Goal: Information Seeking & Learning: Learn about a topic

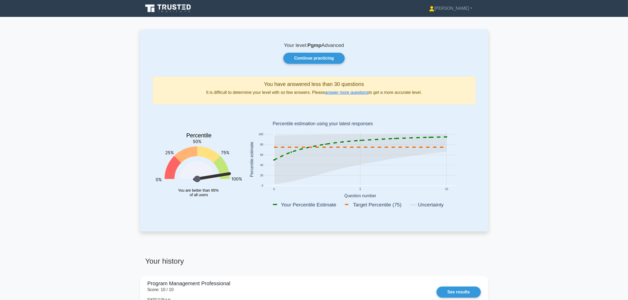
click at [331, 57] on link "Continue practicing" at bounding box center [313, 58] width 61 height 11
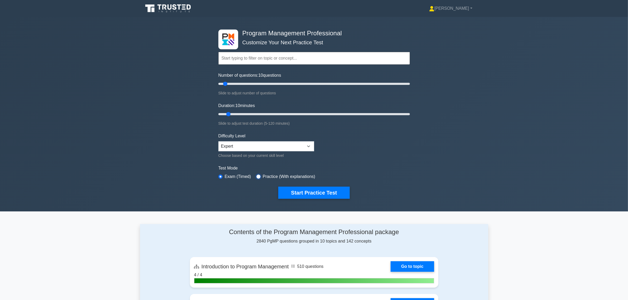
click at [256, 174] on input "radio" at bounding box center [258, 176] width 4 height 4
radio input "true"
click at [221, 175] on input "radio" at bounding box center [220, 176] width 4 height 4
radio input "true"
click at [308, 146] on select "Beginner Intermediate Expert" at bounding box center [266, 146] width 96 height 10
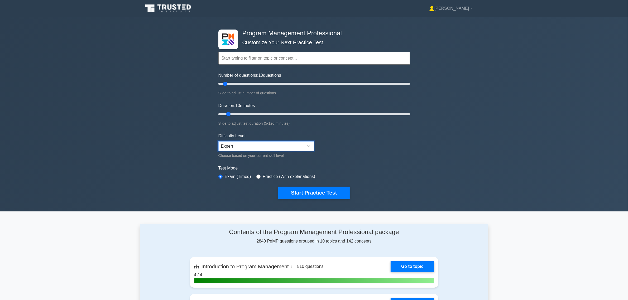
click at [308, 146] on select "Beginner Intermediate Expert" at bounding box center [266, 146] width 96 height 10
click at [315, 192] on button "Start Practice Test" at bounding box center [313, 193] width 71 height 12
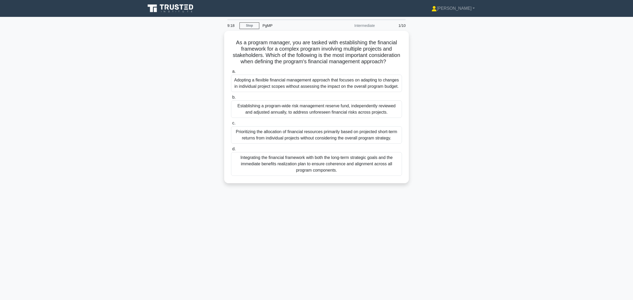
drag, startPoint x: 300, startPoint y: 181, endPoint x: 300, endPoint y: 173, distance: 8.2
click at [300, 176] on label "d. Integrating the financial framework with both the long-term strategic goals …" at bounding box center [316, 161] width 171 height 30
click at [231, 151] on input "d. Integrating the financial framework with both the long-term strategic goals …" at bounding box center [231, 148] width 0 height 3
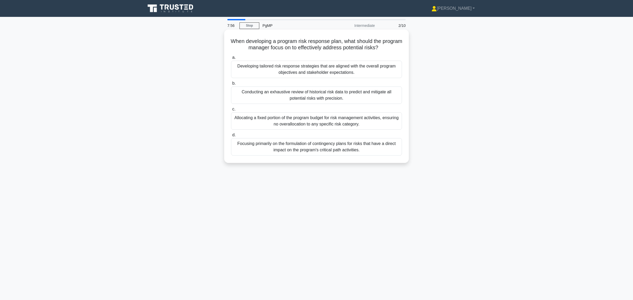
click at [330, 73] on div "Developing tailored risk response strategies that are aligned with the overall …" at bounding box center [316, 69] width 171 height 17
click at [231, 59] on input "a. Developing tailored risk response strategies that are aligned with the overa…" at bounding box center [231, 57] width 0 height 3
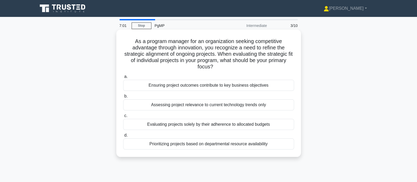
click at [220, 86] on div "Ensuring project outcomes contribute to key business objectives" at bounding box center [208, 85] width 171 height 11
click at [123, 78] on input "a. Ensuring project outcomes contribute to key business objectives" at bounding box center [123, 76] width 0 height 3
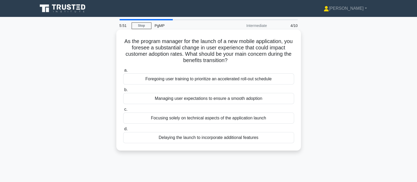
click at [221, 100] on div "Managing user expectations to ensure a smooth adoption" at bounding box center [208, 98] width 171 height 11
click at [123, 91] on input "b. Managing user expectations to ensure a smooth adoption" at bounding box center [123, 89] width 0 height 3
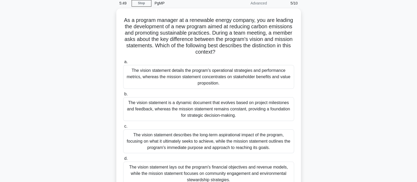
scroll to position [33, 0]
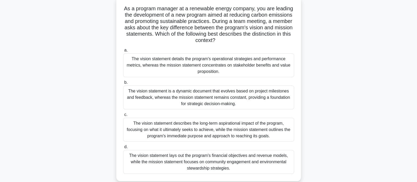
click at [191, 128] on div "The vision statement describes the long-term aspirational impact of the program…" at bounding box center [208, 130] width 171 height 24
click at [123, 116] on input "c. The vision statement describes the long-term aspirational impact of the prog…" at bounding box center [123, 114] width 0 height 3
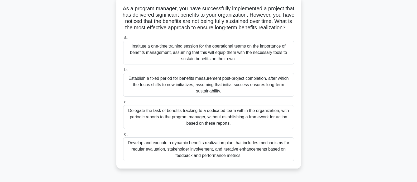
click at [227, 158] on div "Develop and execute a dynamic benefits realization plan that includes mechanism…" at bounding box center [208, 149] width 171 height 24
click at [123, 136] on input "d. Develop and execute a dynamic benefits realization plan that includes mechan…" at bounding box center [123, 133] width 0 height 3
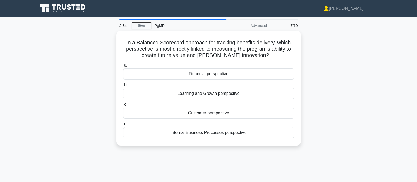
scroll to position [0, 0]
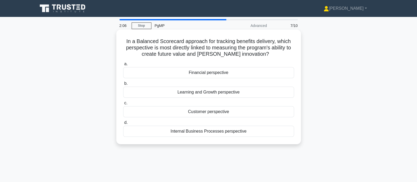
click at [211, 93] on div "Learning and Growth perspective" at bounding box center [208, 91] width 171 height 11
click at [123, 85] on input "b. Learning and Growth perspective" at bounding box center [123, 83] width 0 height 3
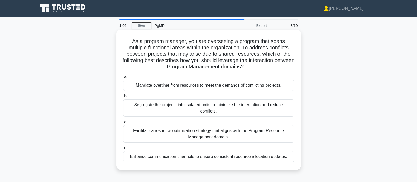
click at [218, 135] on div "Facilitate a resource optimization strategy that aligns with the Program Resour…" at bounding box center [208, 133] width 171 height 17
click at [123, 124] on input "c. Facilitate a resource optimization strategy that aligns with the Program Res…" at bounding box center [123, 121] width 0 height 3
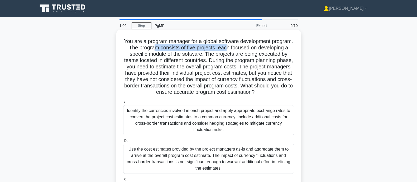
drag, startPoint x: 181, startPoint y: 48, endPoint x: 253, endPoint y: 51, distance: 71.7
click at [253, 51] on h5 "You are a program manager for a global software development program. The progra…" at bounding box center [209, 66] width 172 height 57
click at [264, 48] on h5 "You are a program manager for a global software development program. The progra…" at bounding box center [209, 66] width 172 height 57
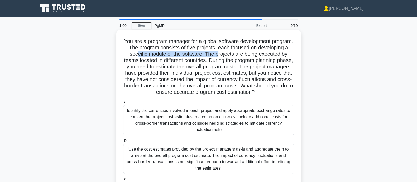
drag, startPoint x: 167, startPoint y: 56, endPoint x: 249, endPoint y: 56, distance: 82.2
click at [249, 56] on h5 "You are a program manager for a global software development program. The progra…" at bounding box center [209, 66] width 172 height 57
click at [270, 51] on h5 "You are a program manager for a global software development program. The progra…" at bounding box center [209, 66] width 172 height 57
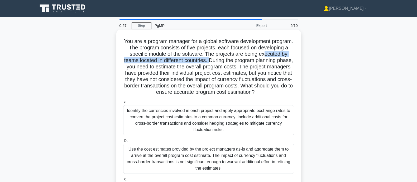
drag, startPoint x: 129, startPoint y: 62, endPoint x: 244, endPoint y: 64, distance: 114.9
click at [244, 64] on h5 "You are a program manager for a global software development program. The progra…" at bounding box center [209, 66] width 172 height 57
click at [283, 64] on h5 "You are a program manager for a global software development program. The progra…" at bounding box center [209, 66] width 172 height 57
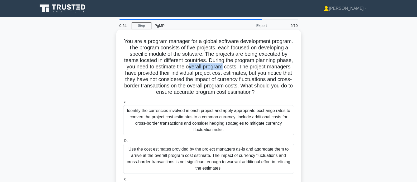
drag, startPoint x: 230, startPoint y: 67, endPoint x: 244, endPoint y: 70, distance: 13.8
click at [263, 66] on h5 "You are a program manager for a global software development program. The progra…" at bounding box center [209, 66] width 172 height 57
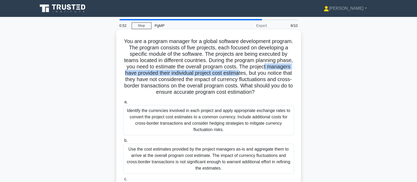
drag, startPoint x: 137, startPoint y: 73, endPoint x: 284, endPoint y: 75, distance: 147.3
click at [284, 75] on h5 "You are a program manager for a global software development program. The progra…" at bounding box center [209, 66] width 172 height 57
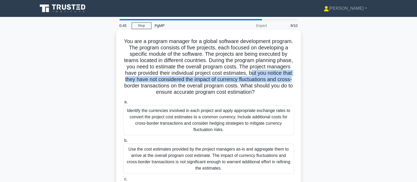
drag, startPoint x: 131, startPoint y: 80, endPoint x: 184, endPoint y: 87, distance: 54.0
click at [184, 87] on h5 "You are a program manager for a global software development program. The progra…" at bounding box center [209, 66] width 172 height 57
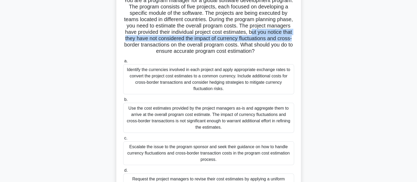
scroll to position [37, 0]
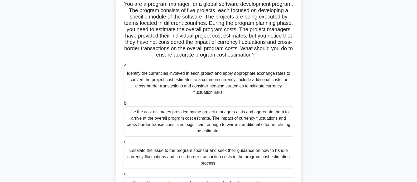
click at [179, 52] on h5 "You are a program manager for a global software development program. The progra…" at bounding box center [209, 29] width 172 height 57
drag, startPoint x: 227, startPoint y: 51, endPoint x: 273, endPoint y: 51, distance: 46.1
click at [273, 51] on h5 "You are a program manager for a global software development program. The progra…" at bounding box center [209, 29] width 172 height 57
click at [128, 55] on h5 "You are a program manager for a global software development program. The progra…" at bounding box center [209, 29] width 172 height 57
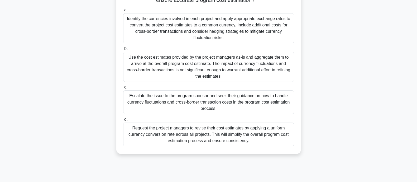
scroll to position [103, 0]
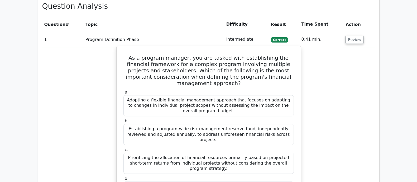
scroll to position [263, 0]
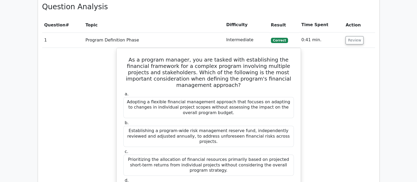
click at [187, 31] on th "Topic" at bounding box center [153, 24] width 141 height 15
